Goal: Task Accomplishment & Management: Complete application form

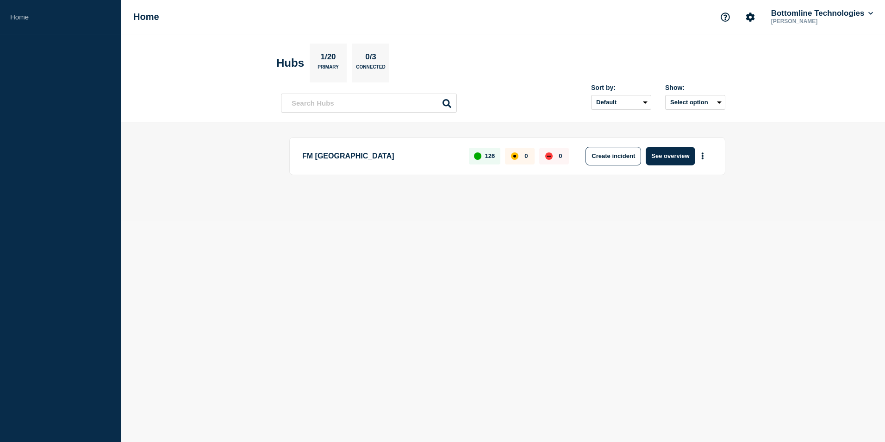
drag, startPoint x: 681, startPoint y: 155, endPoint x: 639, endPoint y: 240, distance: 94.6
click at [681, 155] on button "See overview" at bounding box center [670, 156] width 49 height 19
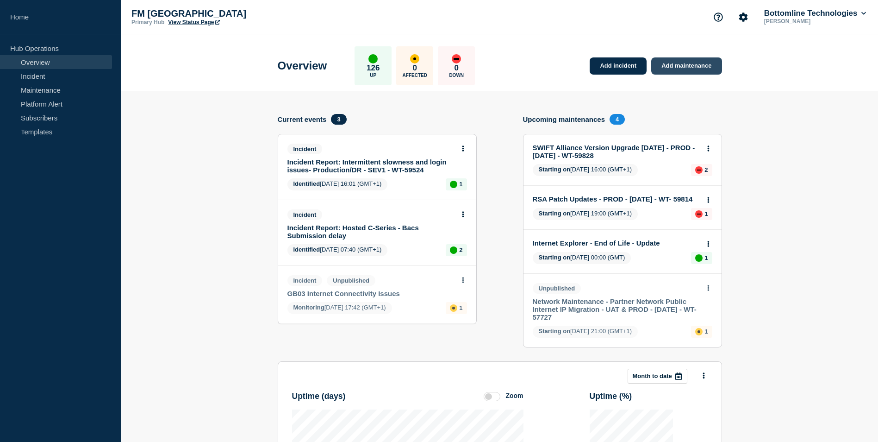
click at [680, 67] on link "Add maintenance" at bounding box center [686, 65] width 70 height 17
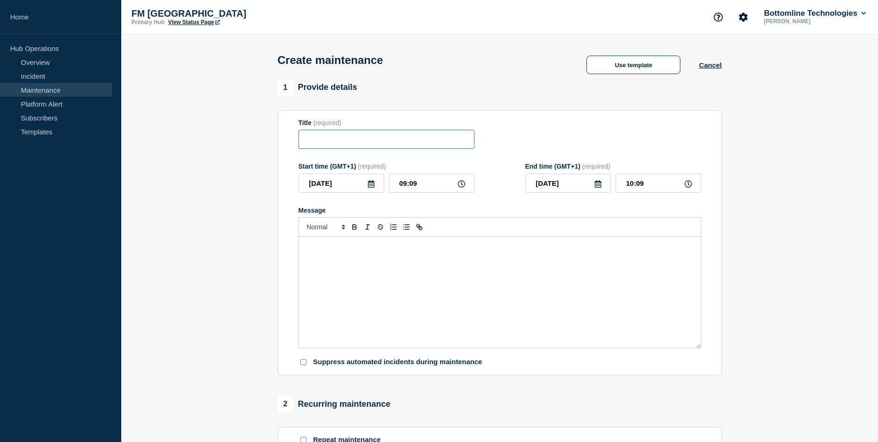
click at [374, 146] on input "Title" at bounding box center [387, 139] width 176 height 19
paste input "GTMatch 2024 Patch 1 Upgrade - UAT - [DATE] - WT-48887 - COMPLETED"
click at [337, 141] on input "GTMatch 2024 Patch 1 Upgrade - UAT - [DATE] - WT-48887 - COMPLETED" at bounding box center [387, 139] width 176 height 19
type input "GTMatch 2024 Patch 1 Upgrade - UAT - [DATE] - WT-48887 - COMPLETED"
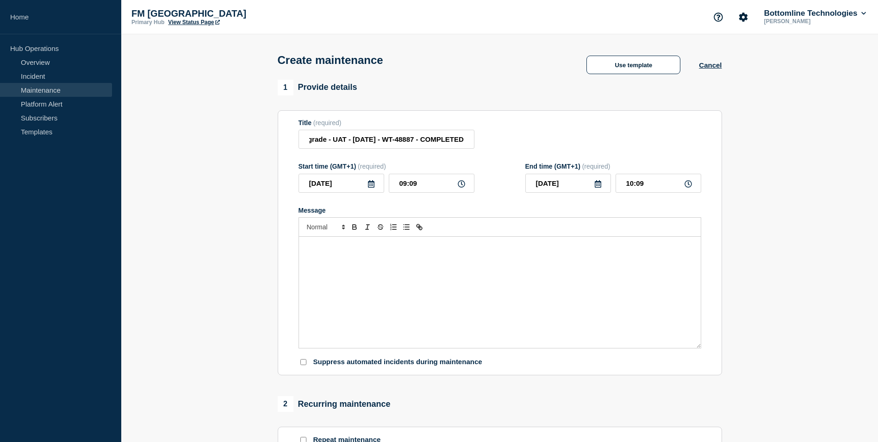
scroll to position [0, 0]
click at [372, 188] on icon at bounding box center [371, 183] width 6 height 7
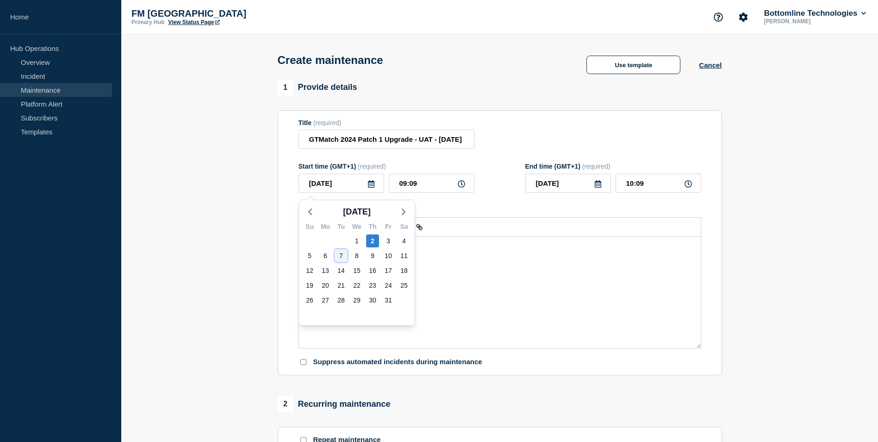
click at [337, 255] on div "7" at bounding box center [341, 255] width 13 height 13
type input "[DATE]"
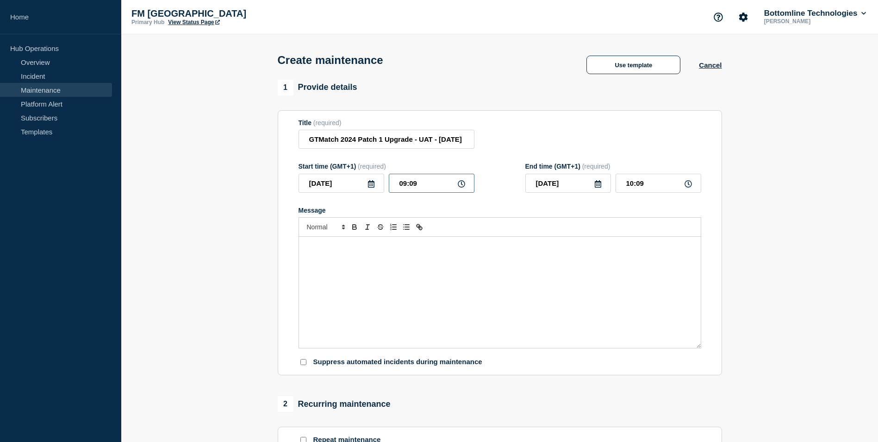
click at [397, 184] on input "09:09" at bounding box center [432, 183] width 86 height 19
type input "19:09"
type input "20:09"
type input "10:09"
type input "11:09"
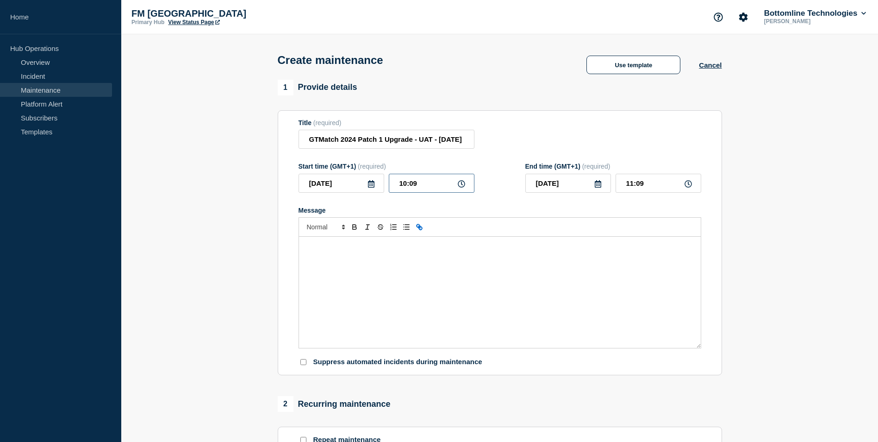
type input "10:00"
type input "12:00"
click at [352, 140] on input "GTMatch 2024 Patch 1 Upgrade - UAT - [DATE] - WT-48887 - COMPLETED" at bounding box center [387, 139] width 176 height 19
click at [447, 143] on input "GTMatch 2025 Upgrade - UAT - [DATE] - WT-48887" at bounding box center [387, 139] width 176 height 19
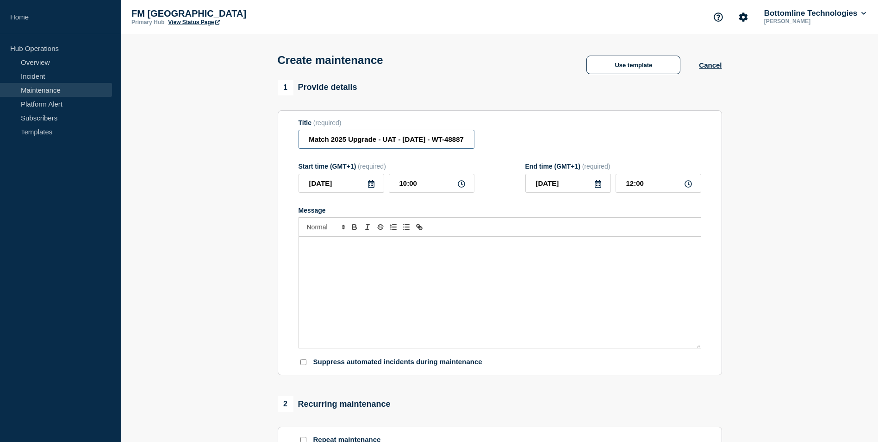
drag, startPoint x: 444, startPoint y: 139, endPoint x: 562, endPoint y: 138, distance: 117.1
click at [562, 138] on div "Title (required) GTMatch 2025 Upgrade - UAT - [DATE] - WT-48887" at bounding box center [500, 134] width 403 height 30
click at [428, 136] on input "GTMatch 2025 Upgrade - UAT - [DATE] - WT-48887" at bounding box center [387, 139] width 176 height 19
click at [435, 141] on input "GTMatch 2025 Upgrade - UAT - [DATE] - WT-48887" at bounding box center [387, 139] width 176 height 19
click at [434, 142] on input "GTMatch 2025 Upgrade - UAT - [DATE] - WT-48887" at bounding box center [387, 139] width 176 height 19
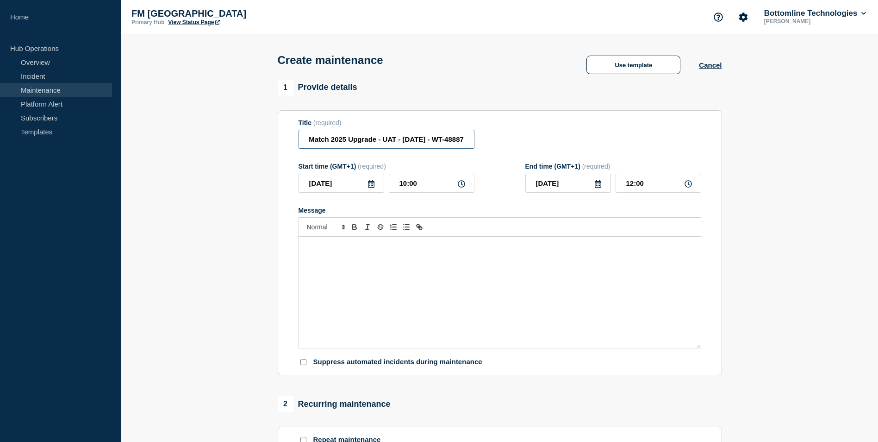
drag, startPoint x: 432, startPoint y: 141, endPoint x: 513, endPoint y: 140, distance: 81.5
click at [513, 140] on div "Title (required) GTMatch 2025 Upgrade - UAT - [DATE] - WT-48887" at bounding box center [500, 134] width 403 height 30
paste input "59941"
type input "GTMatch 2025 Upgrade - UAT - [DATE] - WT-59941"
click at [376, 275] on div "Message" at bounding box center [500, 292] width 402 height 111
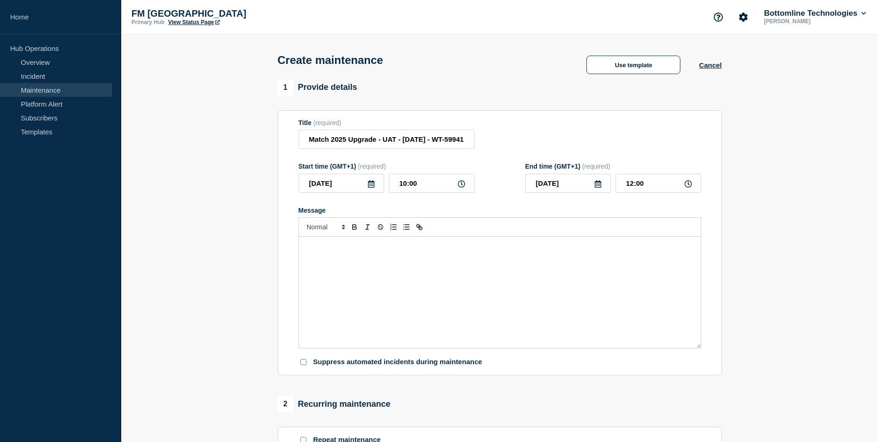
scroll to position [0, 0]
click at [366, 287] on div "Message" at bounding box center [500, 292] width 402 height 111
paste div "Message"
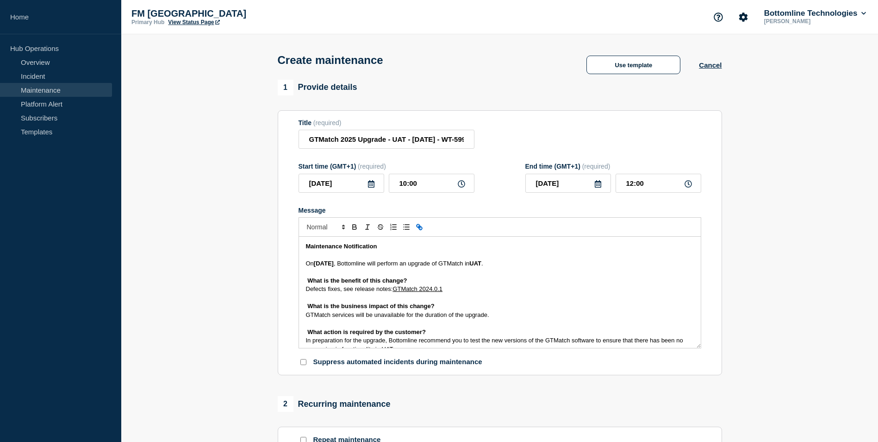
click at [299, 265] on div "Maintenance Notification On [DATE] , Bottomline will perform an upgrade of GTMa…" at bounding box center [500, 292] width 402 height 111
click at [317, 263] on strong "[DATE]" at bounding box center [324, 263] width 20 height 7
click at [533, 264] on p "On [DATE] , Bottomline will perform an upgrade of GTMatch in UAT ." at bounding box center [500, 263] width 388 height 8
click at [304, 280] on div "Maintenance Notification On [DATE] , Bottomline will perform an upgrade of GTMa…" at bounding box center [500, 292] width 402 height 111
click at [302, 290] on div "Maintenance Notification On [DATE] , Bottomline will perform an upgrade of GTMa…" at bounding box center [500, 292] width 402 height 111
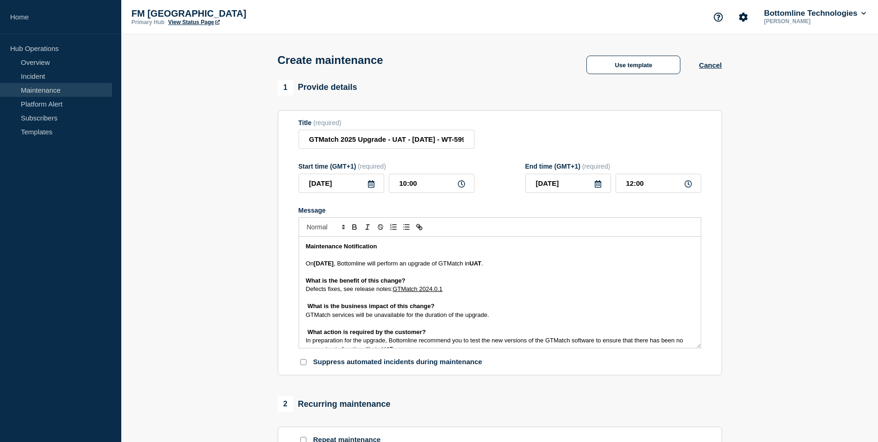
click at [302, 305] on div "Maintenance Notification On [DATE] , Bottomline will perform an upgrade of GTMa…" at bounding box center [500, 292] width 402 height 111
click at [302, 315] on div "Maintenance Notification On [DATE] , Bottomline will perform an upgrade of GTMa…" at bounding box center [500, 292] width 402 height 111
click at [303, 334] on div "Maintenance Notification On [DATE] , Bottomline will perform an upgrade of GTMa…" at bounding box center [500, 292] width 402 height 111
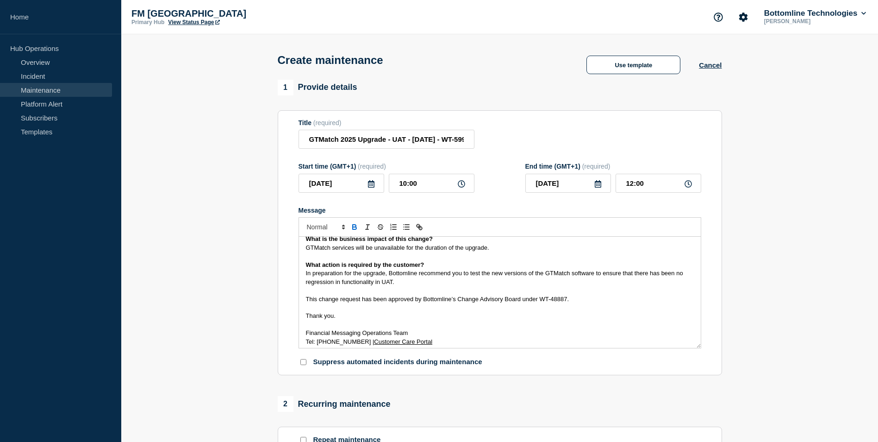
scroll to position [71, 0]
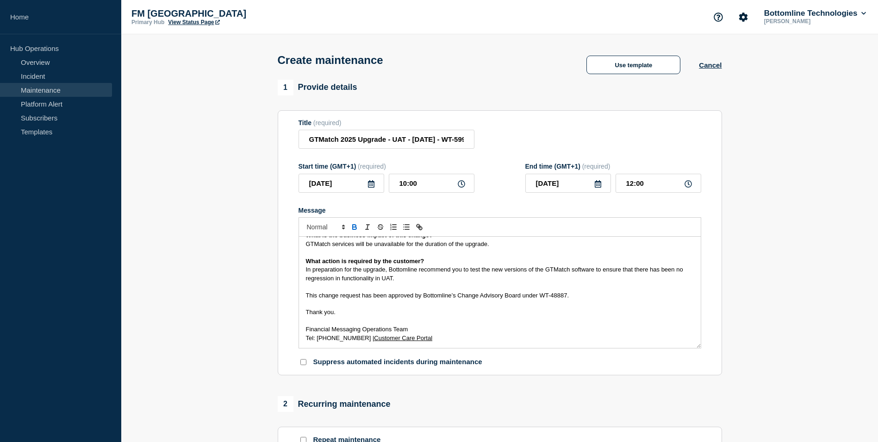
click at [300, 271] on div "Maintenance Notification On [DATE] , Bottomline will perform an upgrade of GTMa…" at bounding box center [500, 292] width 402 height 111
click at [300, 297] on div "Maintenance Notification On [DATE] , Bottomline will perform an upgrade of GTMa…" at bounding box center [500, 292] width 402 height 111
click at [301, 315] on div "Maintenance Notification On [DATE] , Bottomline will perform an upgrade of GTMa…" at bounding box center [500, 292] width 402 height 111
click at [302, 332] on div "Maintenance Notification On [DATE] , Bottomline will perform an upgrade of GTMa…" at bounding box center [500, 292] width 402 height 111
click at [303, 340] on div "Maintenance Notification On [DATE] , Bottomline will perform an upgrade of GTMa…" at bounding box center [500, 292] width 402 height 111
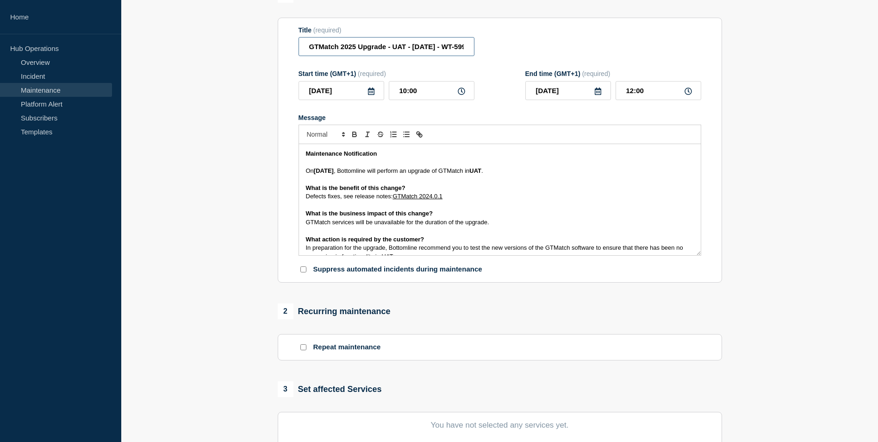
scroll to position [0, 29]
drag, startPoint x: 434, startPoint y: 48, endPoint x: 578, endPoint y: 48, distance: 144.0
click at [578, 48] on div "Title (required) GTMatch 2025 Upgrade - UAT - [DATE] - WT-59941" at bounding box center [500, 41] width 403 height 30
click at [432, 45] on input "GTMatch 2025 Upgrade - UAT - [DATE] - WT-59941" at bounding box center [387, 46] width 176 height 19
drag, startPoint x: 432, startPoint y: 47, endPoint x: 506, endPoint y: 55, distance: 74.0
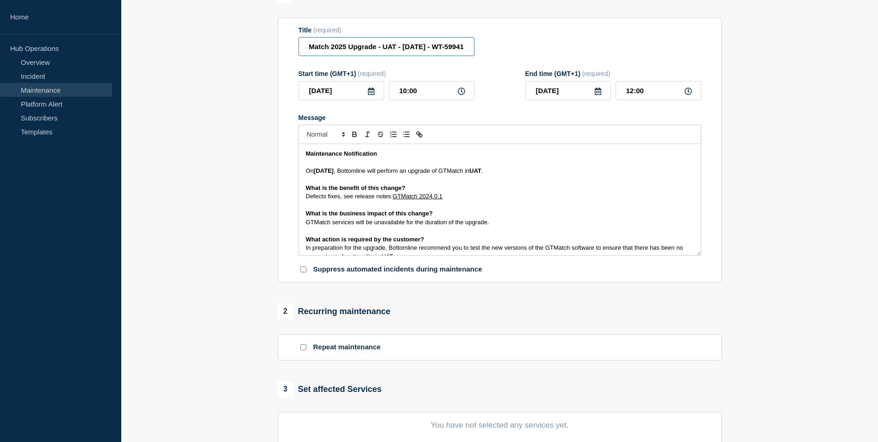
click at [502, 48] on div "Title (required) GTMatch 2025 Upgrade - UAT - [DATE] - WT-59941" at bounding box center [500, 41] width 403 height 30
click at [568, 206] on p "Message" at bounding box center [500, 205] width 388 height 8
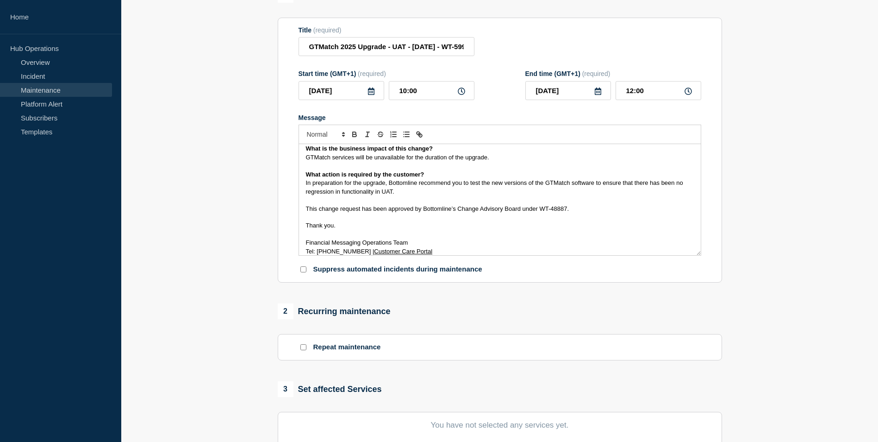
scroll to position [71, 0]
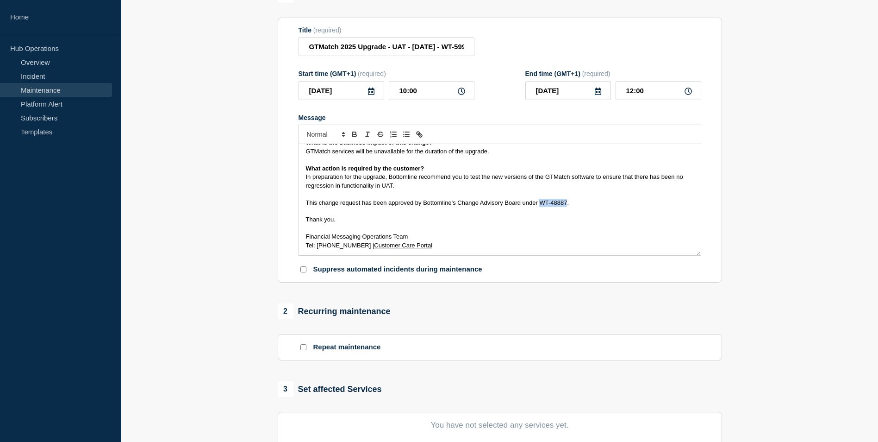
drag, startPoint x: 566, startPoint y: 203, endPoint x: 542, endPoint y: 203, distance: 24.5
click at [542, 203] on span "This change request has been approved by Bottomline’s Change Advisory Board und…" at bounding box center [437, 202] width 263 height 7
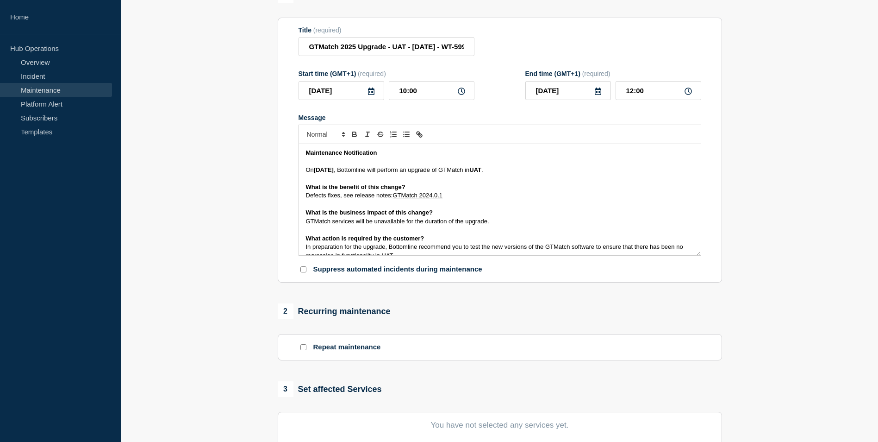
scroll to position [0, 0]
click at [510, 225] on p "GTMatch services will be unavailable for the duration of the upgrade." at bounding box center [500, 222] width 388 height 8
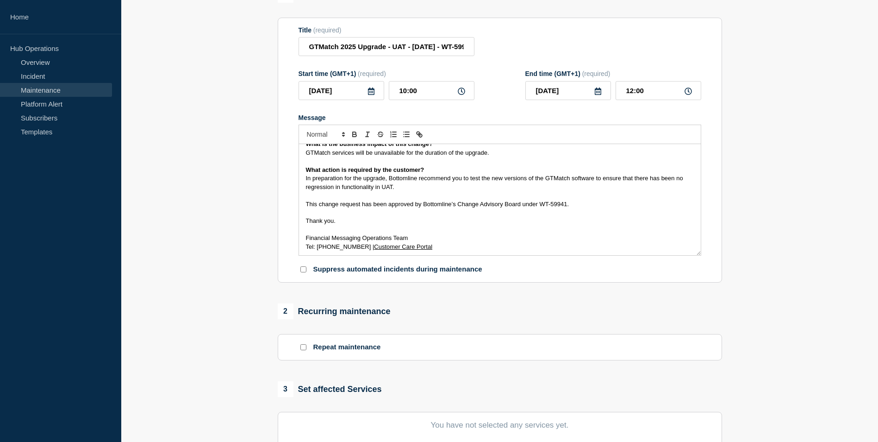
scroll to position [71, 0]
click at [455, 183] on p "In preparation for the upgrade, Bottomline recommend you to test the new versio…" at bounding box center [500, 181] width 388 height 17
click at [624, 198] on p "Message" at bounding box center [500, 194] width 388 height 8
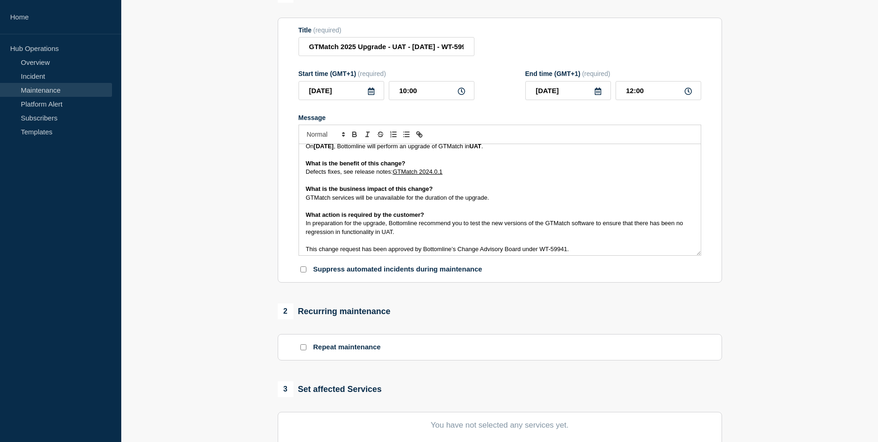
click at [445, 232] on p "In preparation for the upgrade, Bottomline recommend you to test the new versio…" at bounding box center [500, 227] width 388 height 17
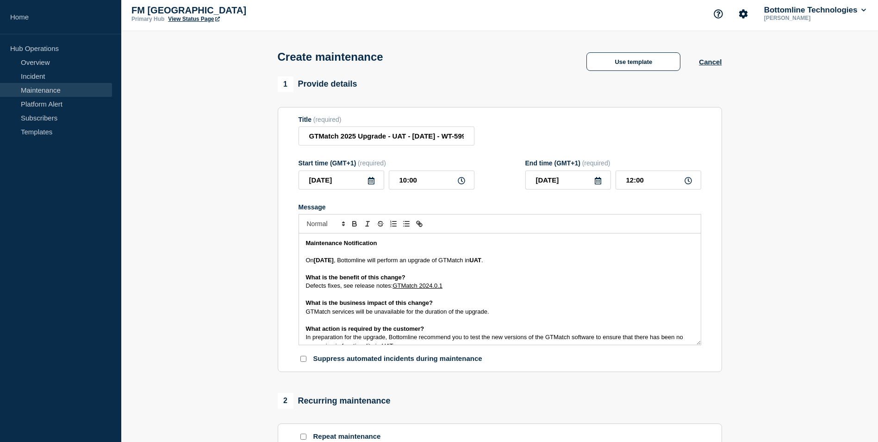
scroll to position [0, 0]
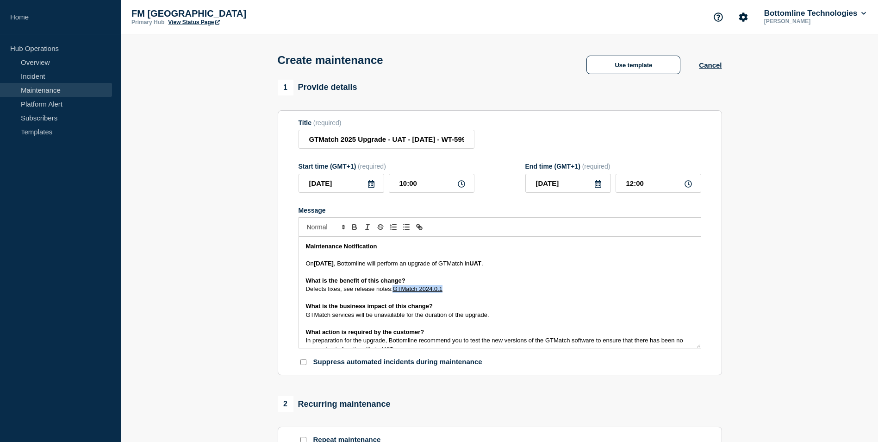
drag, startPoint x: 444, startPoint y: 291, endPoint x: 396, endPoint y: 290, distance: 47.7
click at [396, 290] on link "GTMatch 2024.0.1" at bounding box center [418, 288] width 50 height 7
click at [419, 227] on icon "Toggle link" at bounding box center [418, 225] width 3 height 3
click at [477, 304] on p "What is the business impact of this change?" at bounding box center [500, 306] width 388 height 8
drag, startPoint x: 435, startPoint y: 290, endPoint x: 405, endPoint y: 291, distance: 30.6
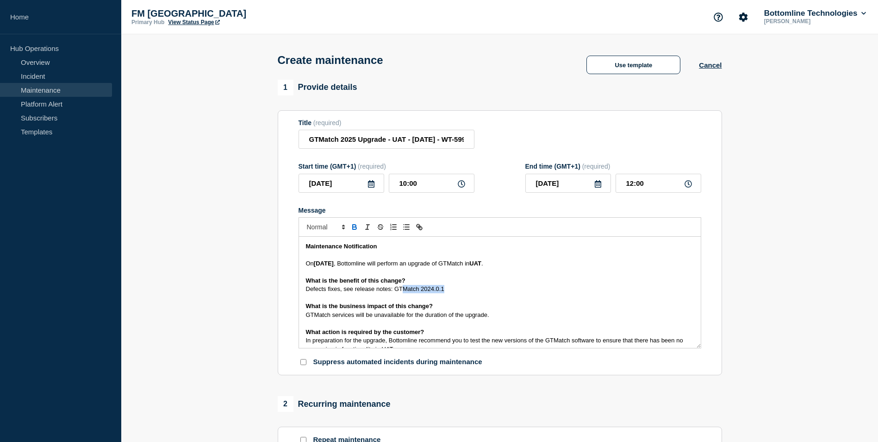
click at [405, 291] on p "Defects fixes, see release notes: GTMatch 2024.0.1" at bounding box center [500, 289] width 388 height 8
click at [441, 292] on span "Defects fixes, see release notes: GTMatch 2024.0.1" at bounding box center [375, 288] width 138 height 7
drag, startPoint x: 446, startPoint y: 291, endPoint x: 431, endPoint y: 290, distance: 15.3
click at [431, 290] on p "Defects fixes, see release notes: GTMatch 2024.0.1" at bounding box center [500, 289] width 388 height 8
drag, startPoint x: 445, startPoint y: 289, endPoint x: 395, endPoint y: 288, distance: 49.6
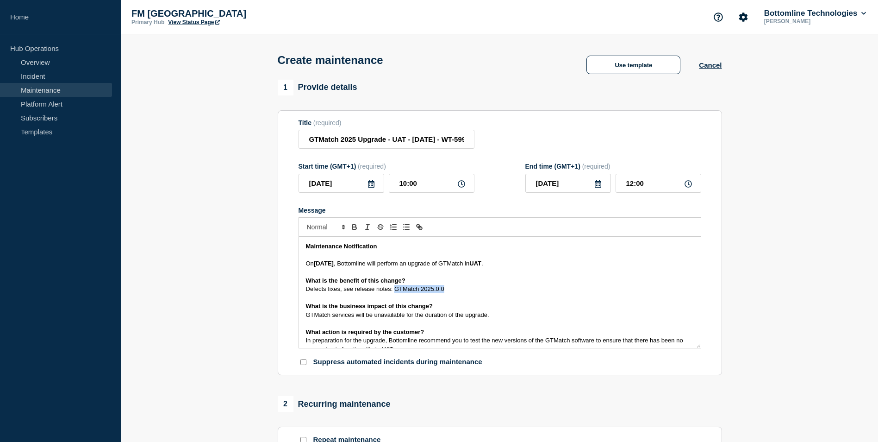
click at [395, 288] on p "Defects fixes, see release notes: GTMatch 2025.0.0" at bounding box center [500, 289] width 388 height 8
click at [422, 226] on icon "Toggle link" at bounding box center [419, 227] width 8 height 8
paste input "[URL][DOMAIN_NAME]"
type input "[URL][DOMAIN_NAME]"
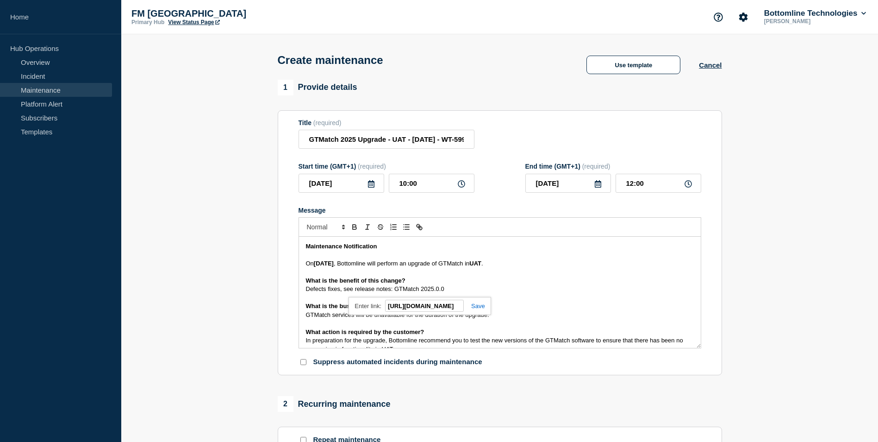
click at [483, 309] on link at bounding box center [474, 305] width 21 height 7
click at [306, 291] on span "Defects fixes, see release notes:" at bounding box center [349, 288] width 87 height 7
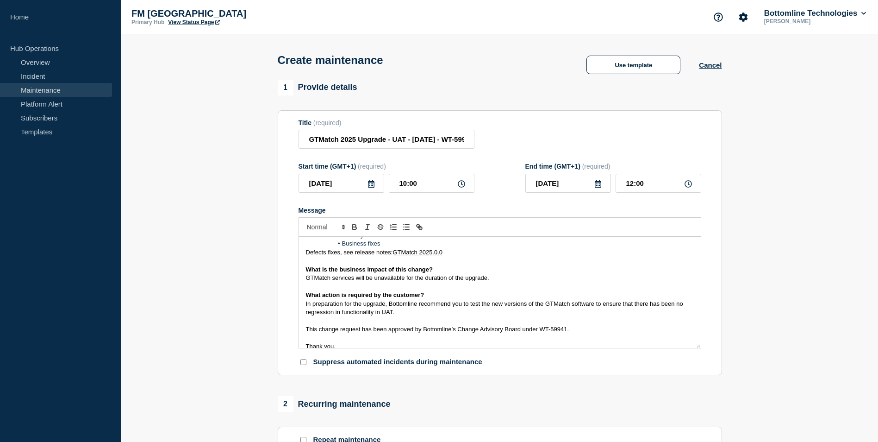
scroll to position [46, 0]
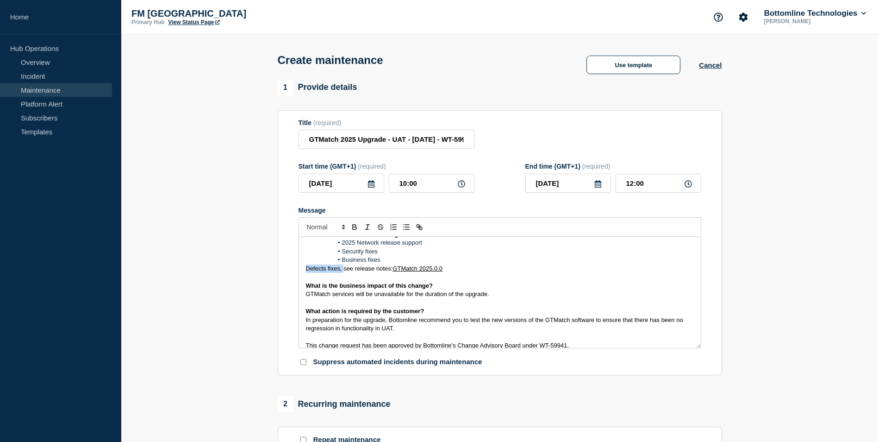
drag, startPoint x: 343, startPoint y: 271, endPoint x: 301, endPoint y: 271, distance: 41.7
click at [301, 271] on div "Maintenance Notification On [DATE] , Bottomline will perform an upgrade of GTMa…" at bounding box center [500, 292] width 402 height 111
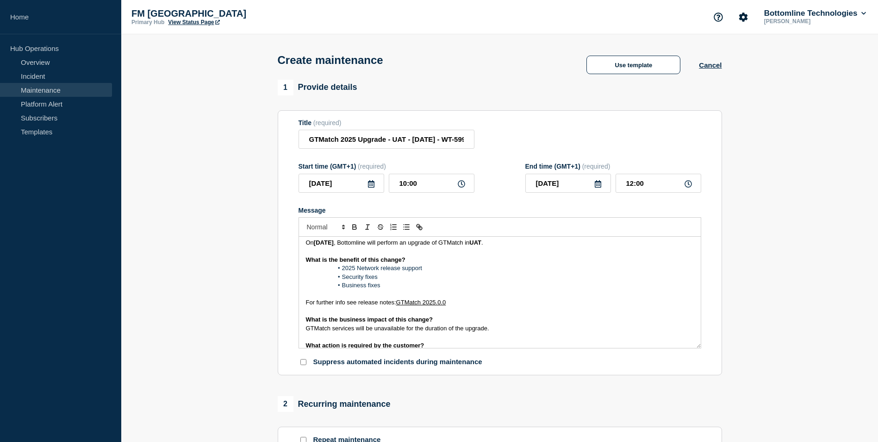
scroll to position [0, 0]
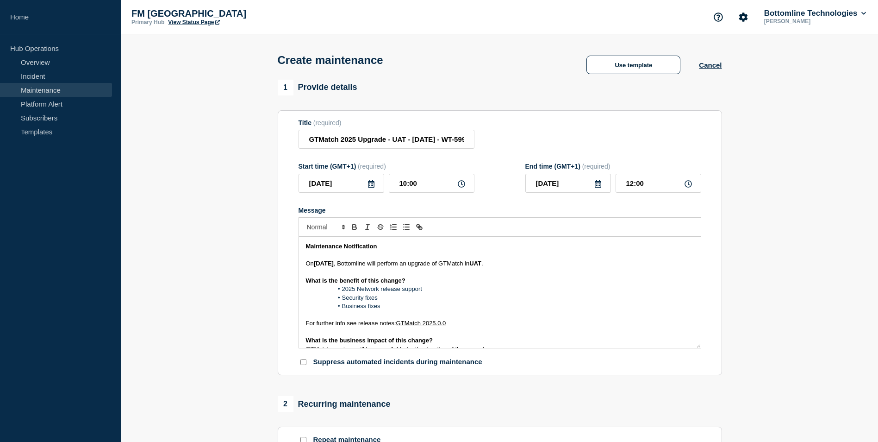
click at [413, 314] on p "Message" at bounding box center [500, 315] width 388 height 8
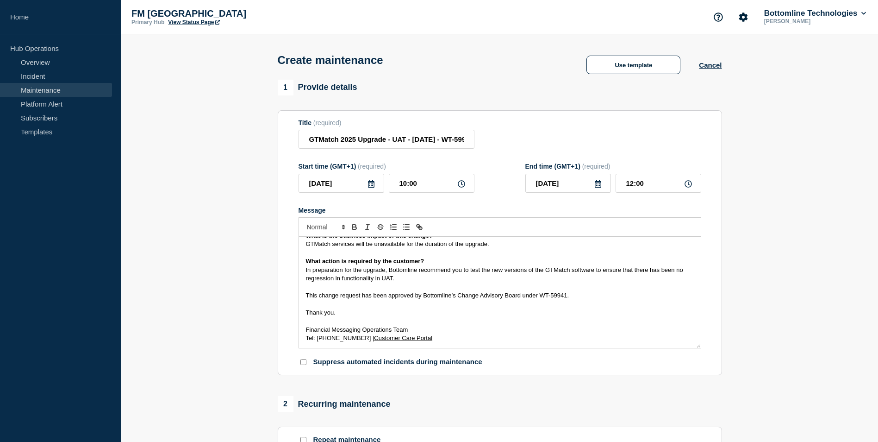
scroll to position [185, 0]
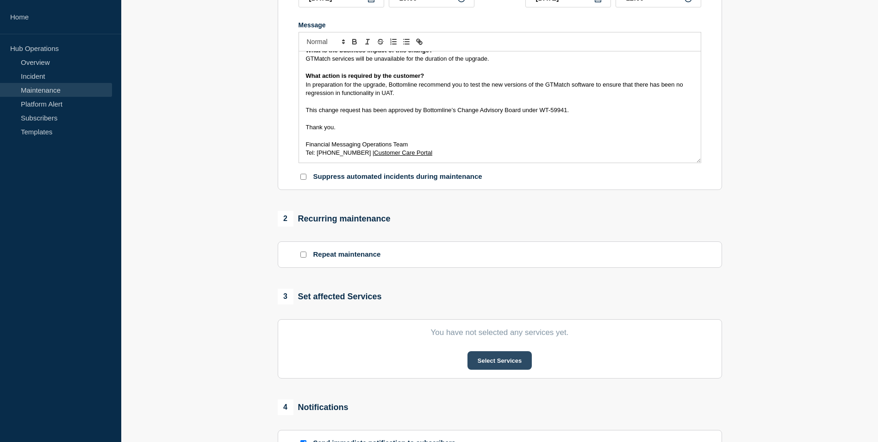
click at [502, 368] on button "Select Services" at bounding box center [500, 360] width 64 height 19
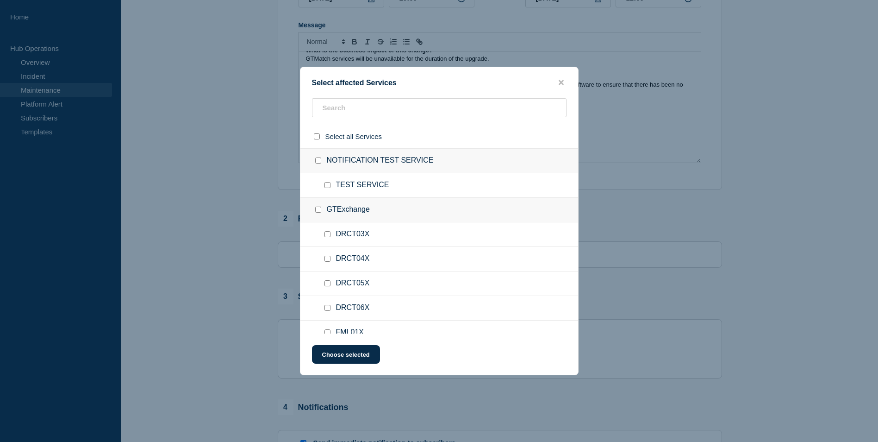
click at [405, 202] on div "GTExchange" at bounding box center [439, 210] width 278 height 25
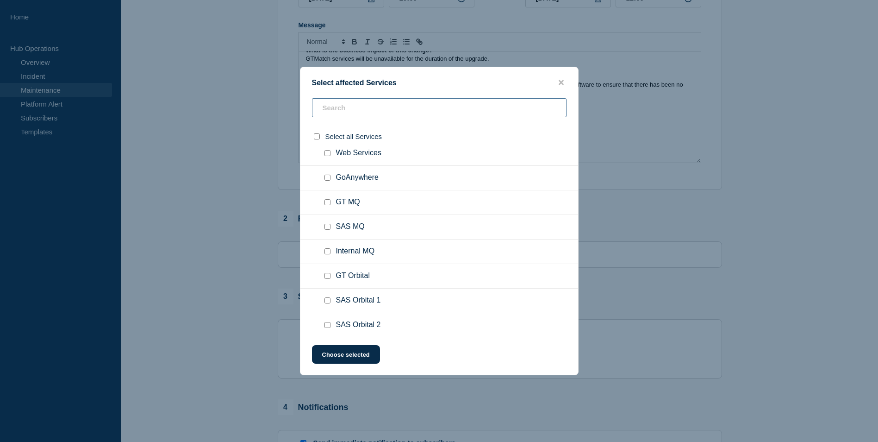
click at [366, 108] on input "text" at bounding box center [439, 107] width 255 height 19
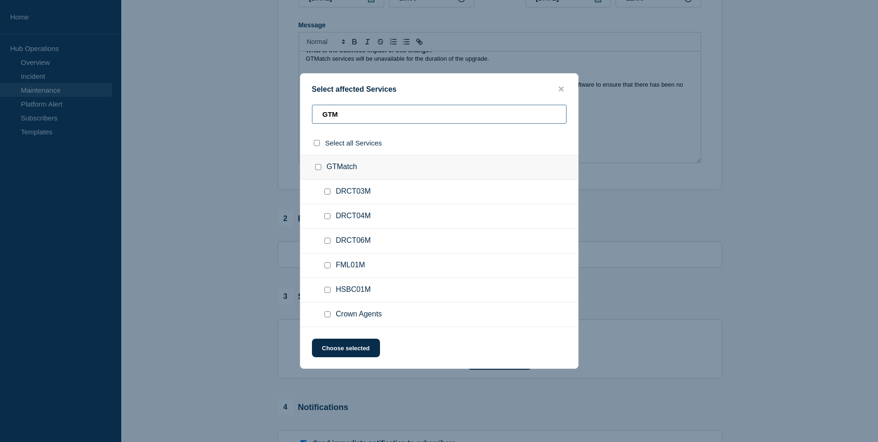
type input "GTM"
click at [326, 192] on input "DRCT03M checkbox" at bounding box center [328, 191] width 6 height 6
checkbox input "true"
click at [325, 217] on input "DRCT04M checkbox" at bounding box center [328, 216] width 6 height 6
click at [328, 216] on input "DRCT04M checkbox" at bounding box center [328, 216] width 6 height 6
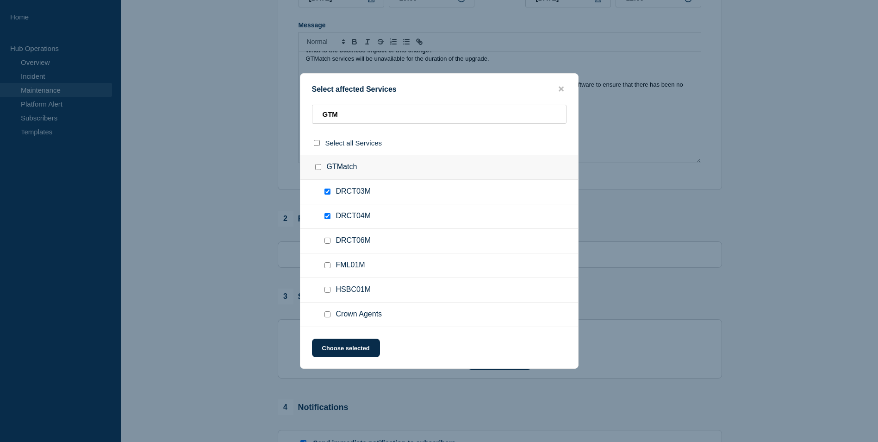
checkbox input "false"
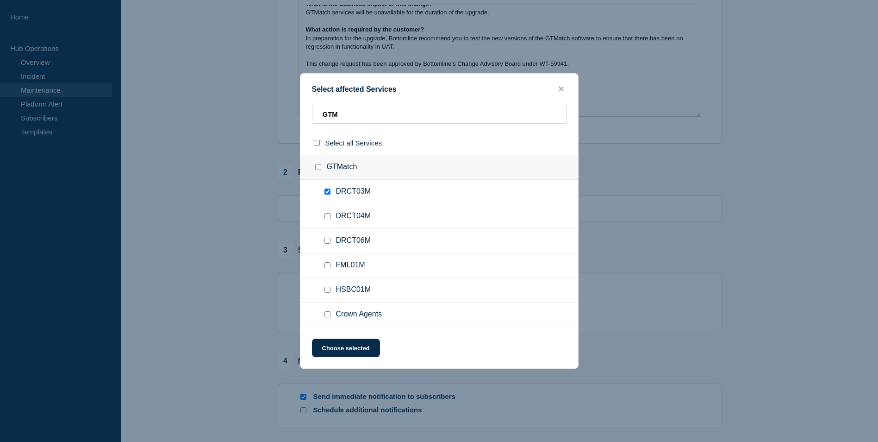
click at [327, 313] on input "Crown Agents checkbox" at bounding box center [328, 314] width 6 height 6
checkbox input "true"
click at [329, 287] on div at bounding box center [329, 289] width 13 height 9
click at [326, 291] on input "HSBC01M checkbox" at bounding box center [328, 290] width 6 height 6
checkbox input "true"
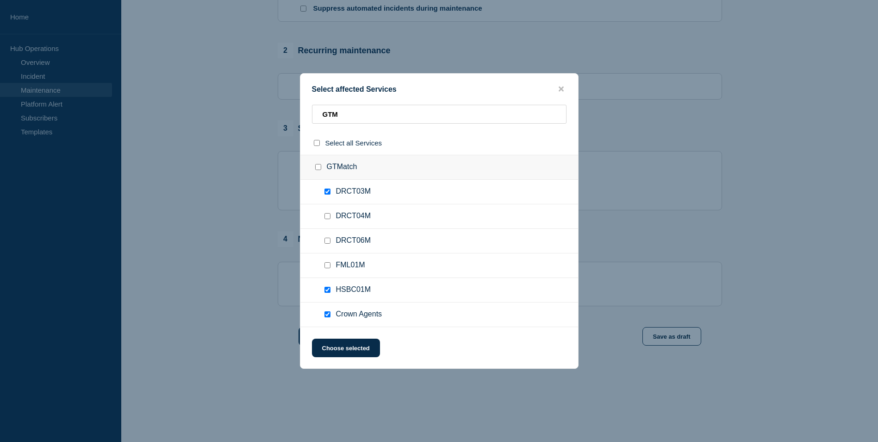
scroll to position [366, 0]
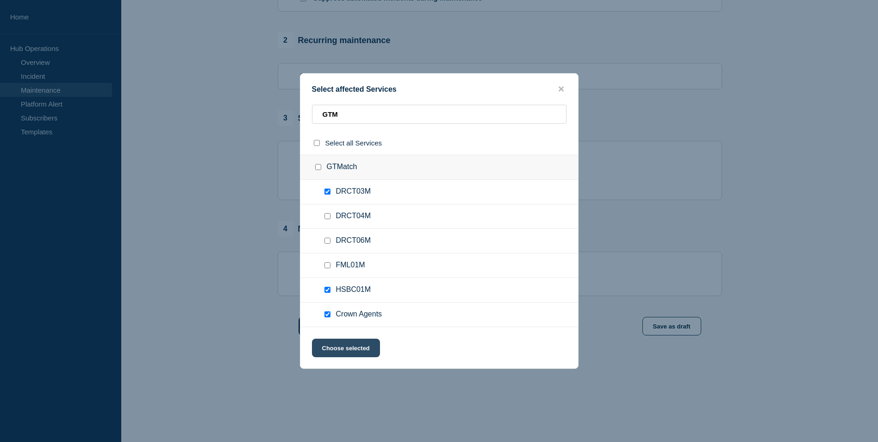
click at [352, 349] on button "Choose selected" at bounding box center [346, 347] width 68 height 19
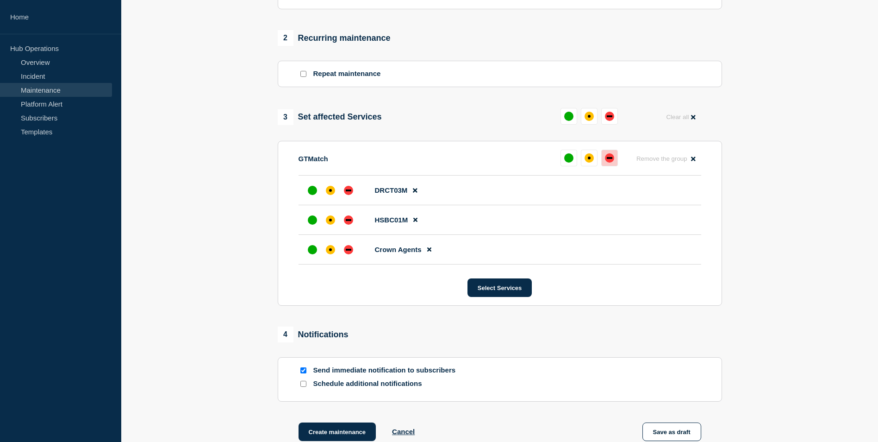
click at [612, 159] on div "down" at bounding box center [610, 158] width 6 height 2
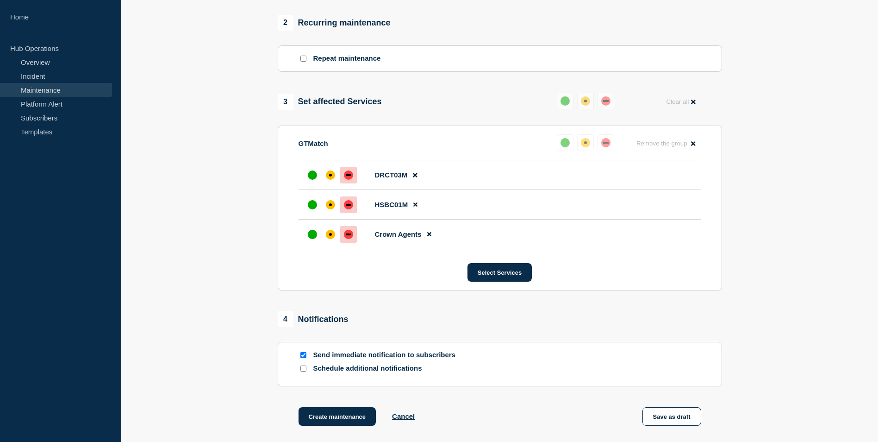
scroll to position [474, 0]
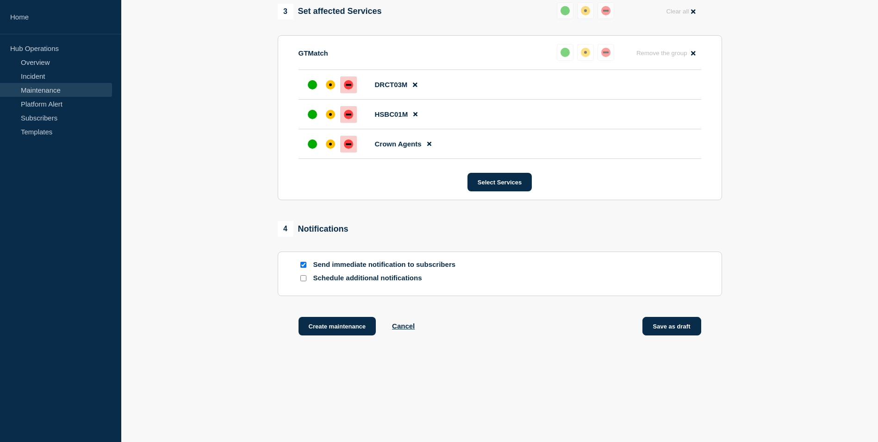
click at [677, 328] on button "Save as draft" at bounding box center [672, 326] width 59 height 19
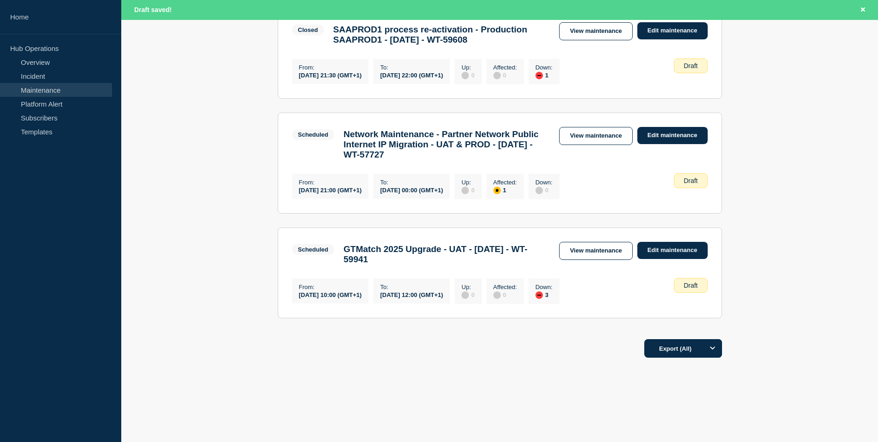
scroll to position [984, 0]
click at [612, 245] on link "View maintenance" at bounding box center [595, 251] width 73 height 18
